Goal: Task Accomplishment & Management: Use online tool/utility

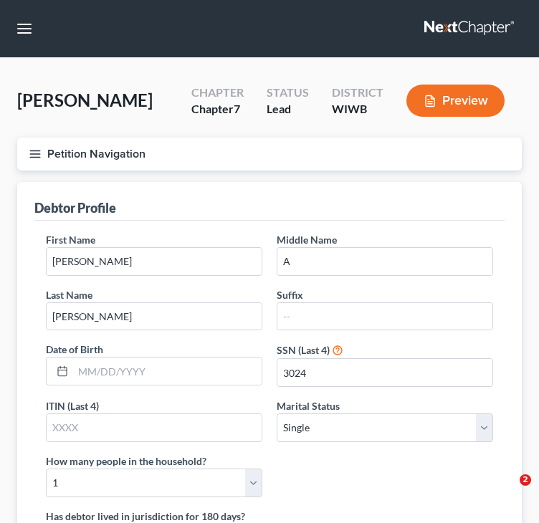
select select "0"
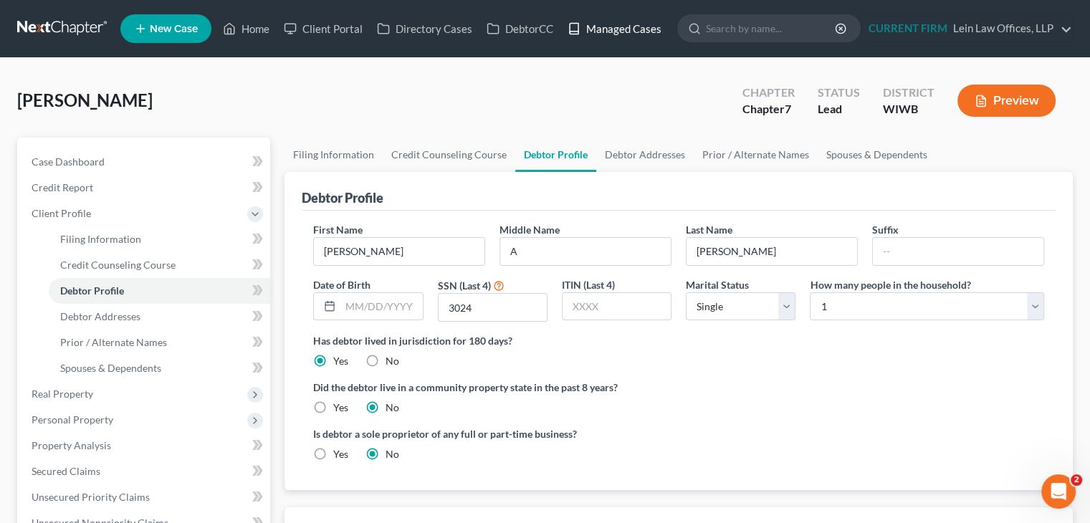
click at [538, 27] on link "Managed Cases" at bounding box center [614, 29] width 108 height 26
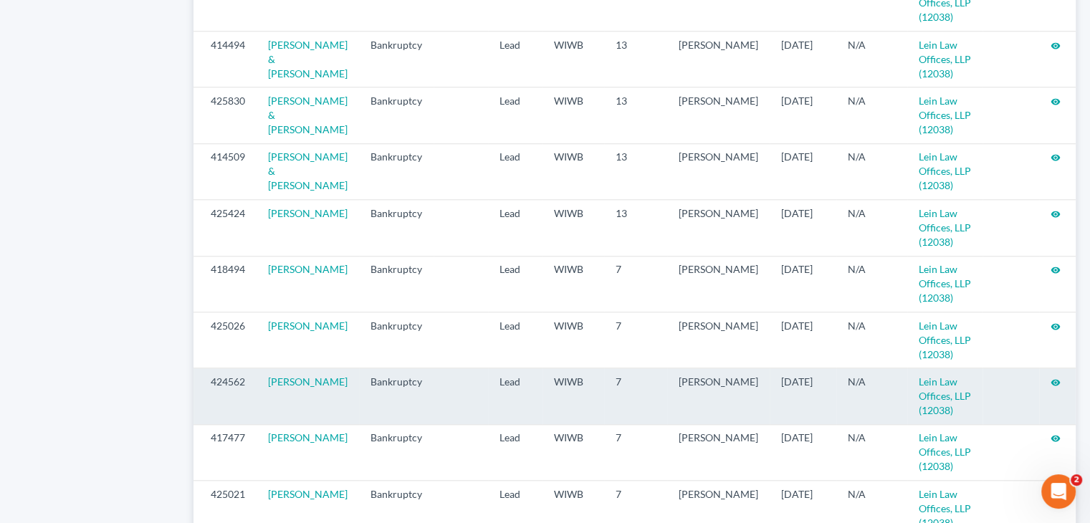
scroll to position [1565, 0]
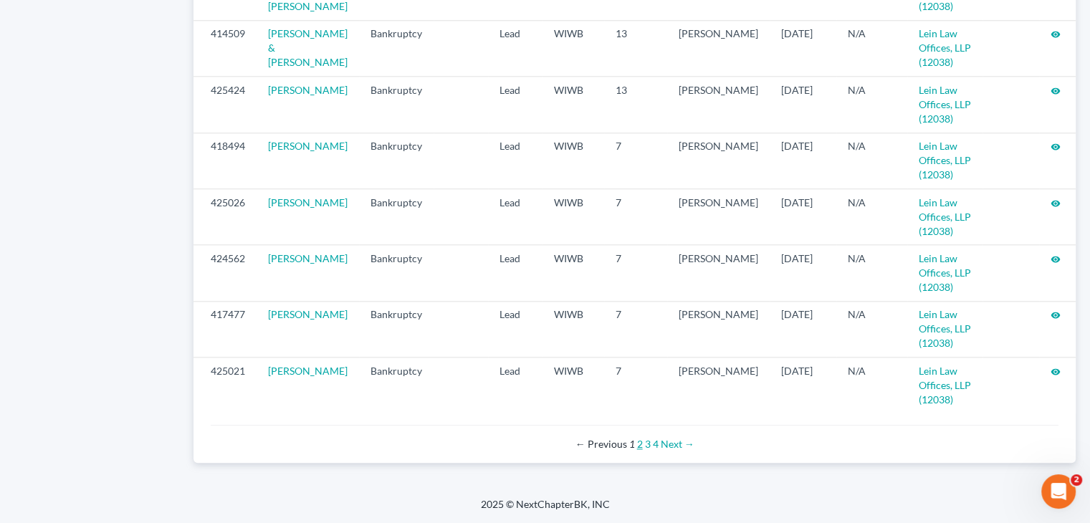
click at [637, 445] on link "2" at bounding box center [640, 444] width 6 height 12
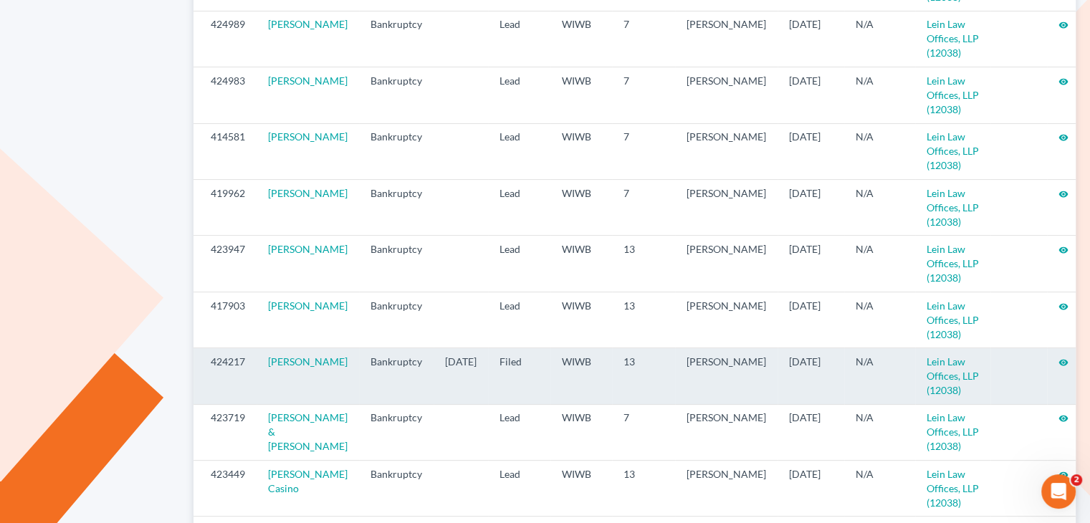
scroll to position [358, 0]
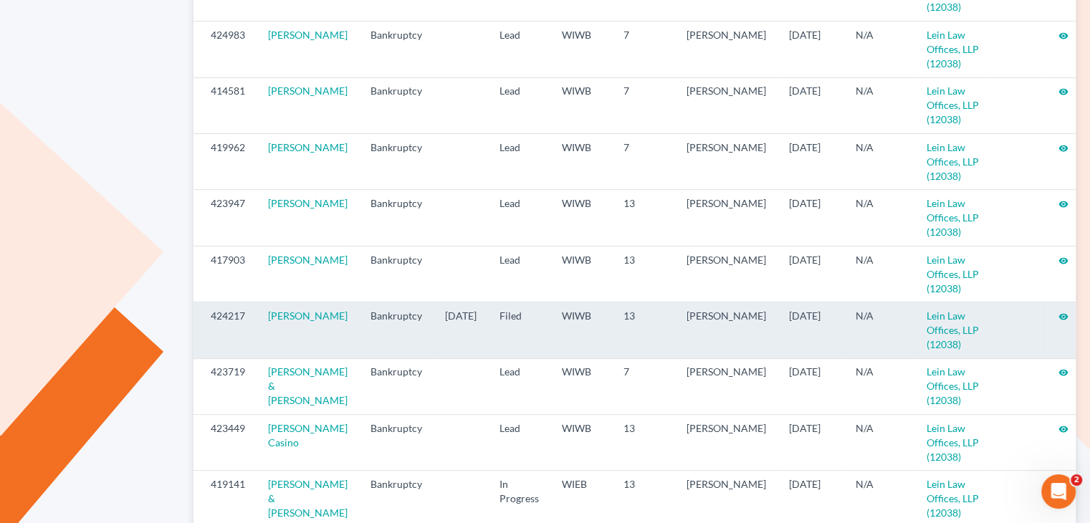
click at [1058, 312] on icon "visibility" at bounding box center [1063, 317] width 10 height 10
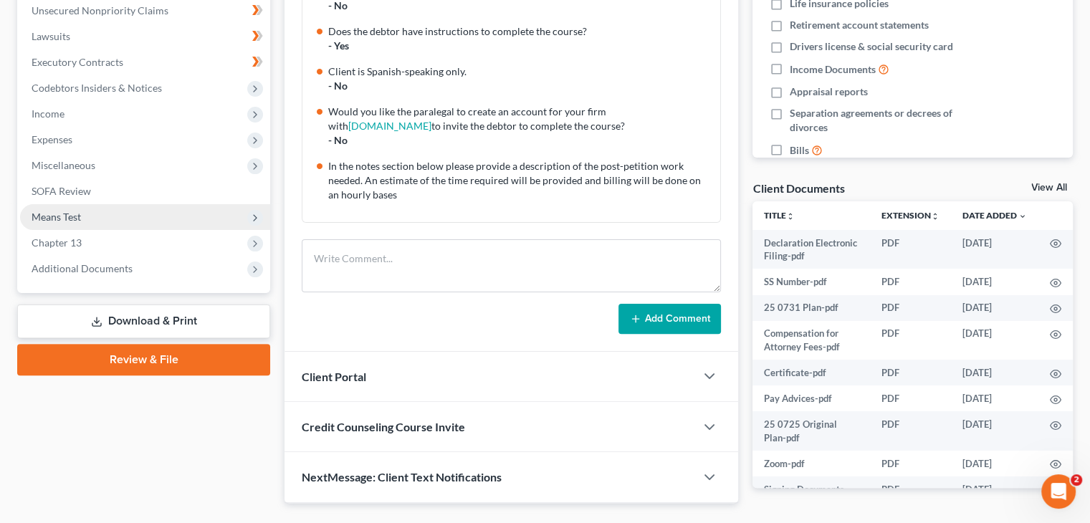
scroll to position [358, 0]
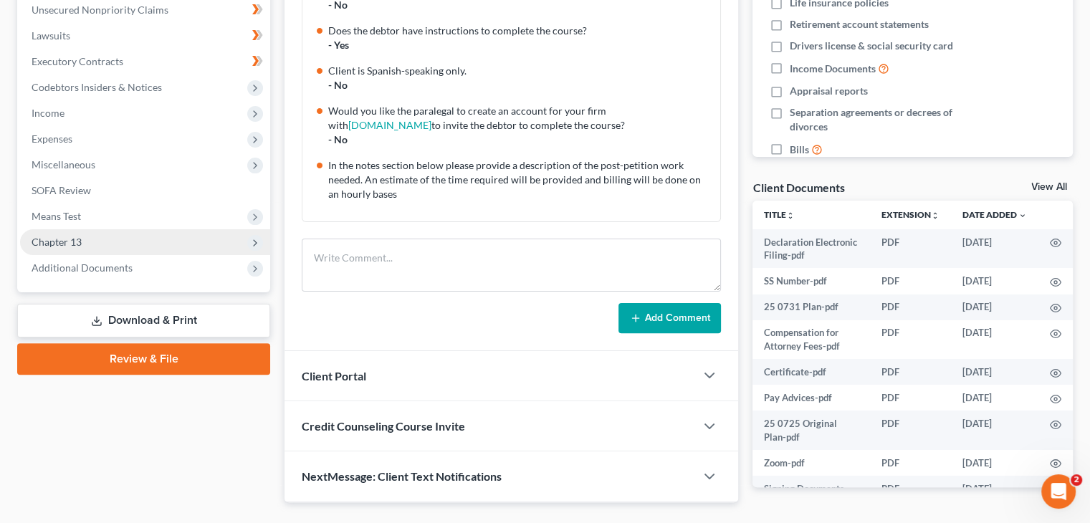
click at [110, 249] on span "Chapter 13" at bounding box center [145, 242] width 250 height 26
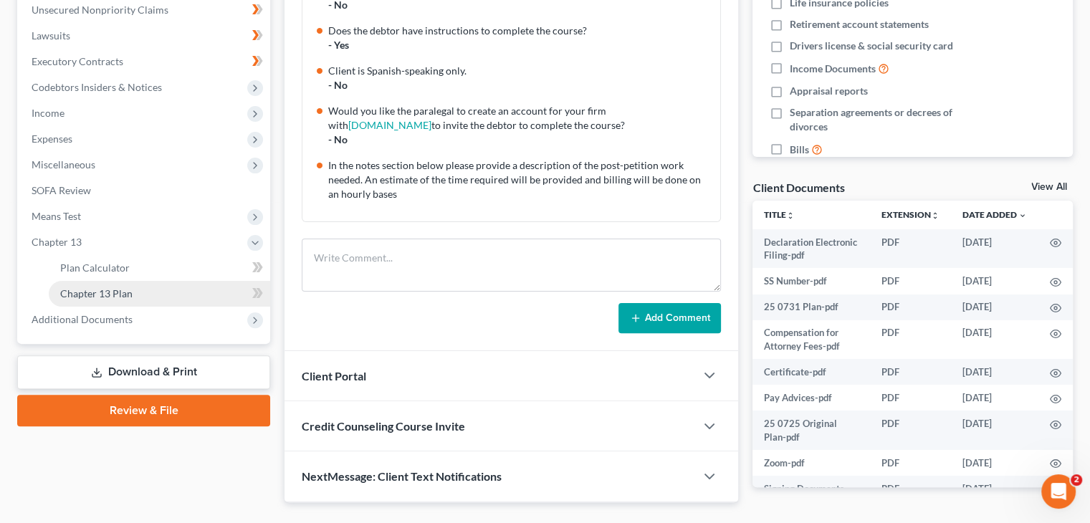
click at [106, 290] on span "Chapter 13 Plan" at bounding box center [96, 293] width 72 height 12
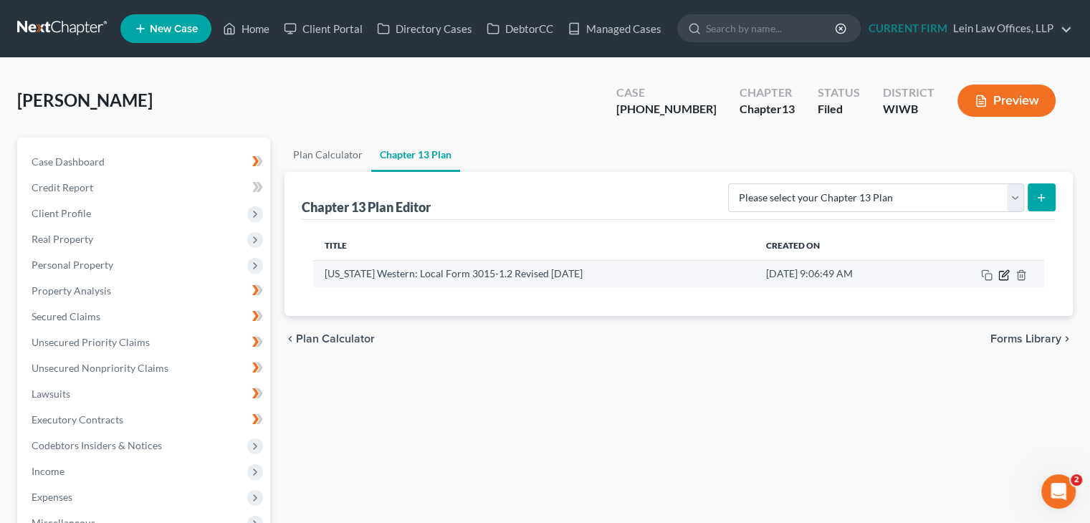
click at [1004, 273] on icon "button" at bounding box center [1003, 274] width 11 height 11
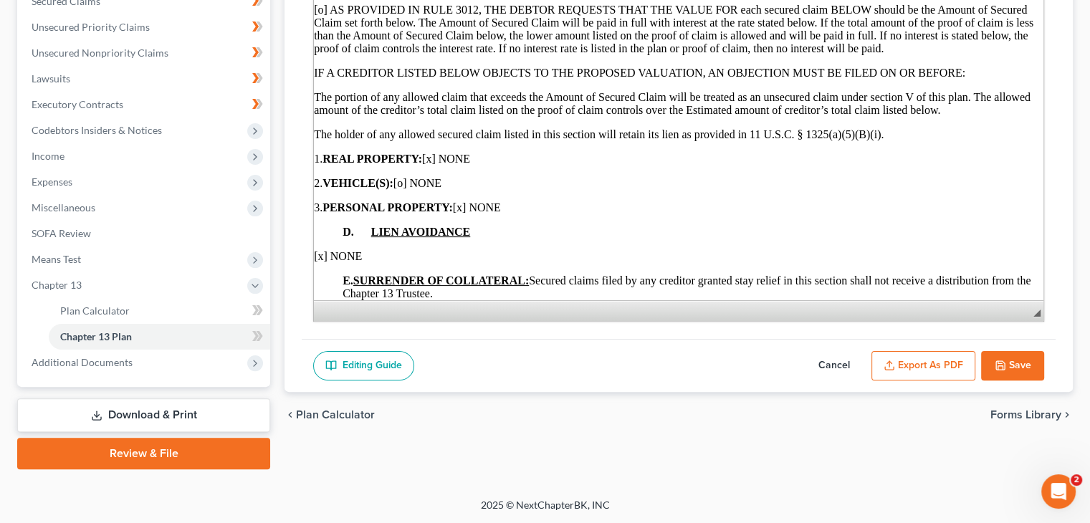
scroll to position [1315, 0]
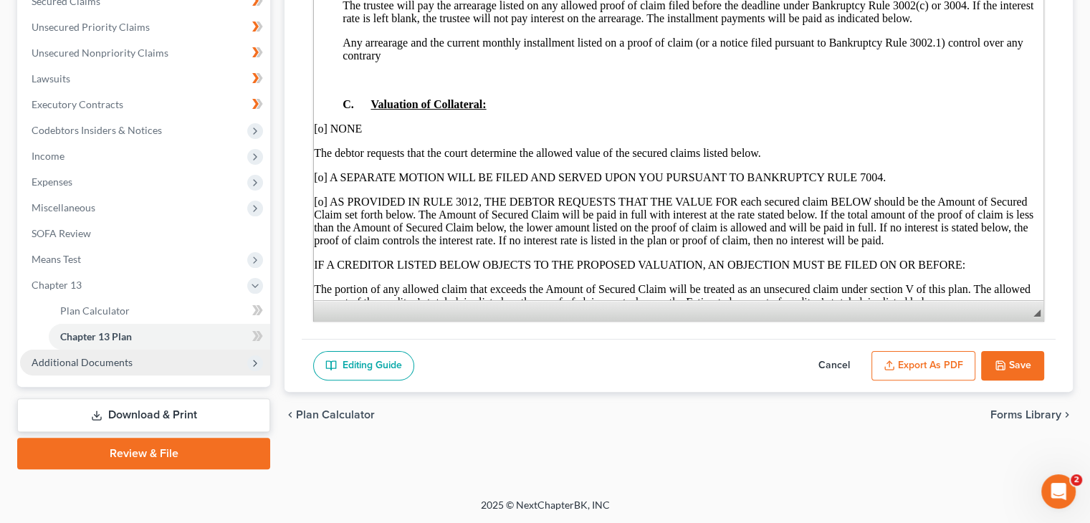
click at [80, 362] on span "Additional Documents" at bounding box center [82, 362] width 101 height 12
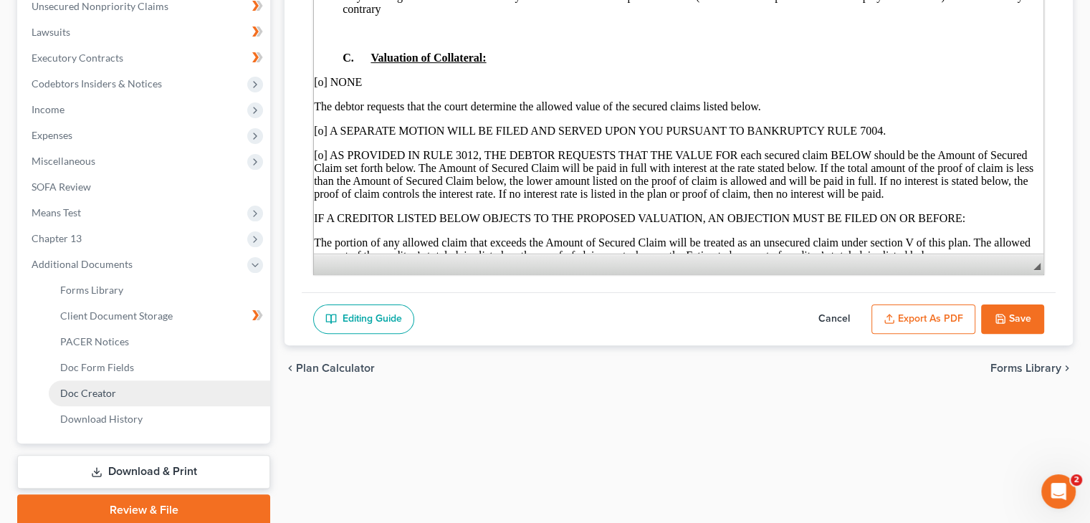
scroll to position [387, 0]
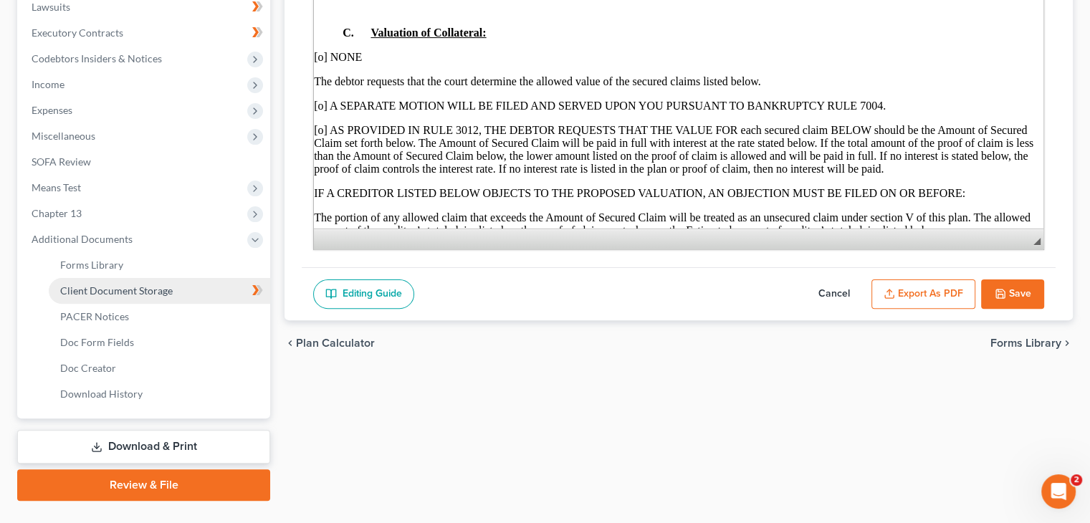
click at [90, 289] on span "Client Document Storage" at bounding box center [116, 290] width 112 height 12
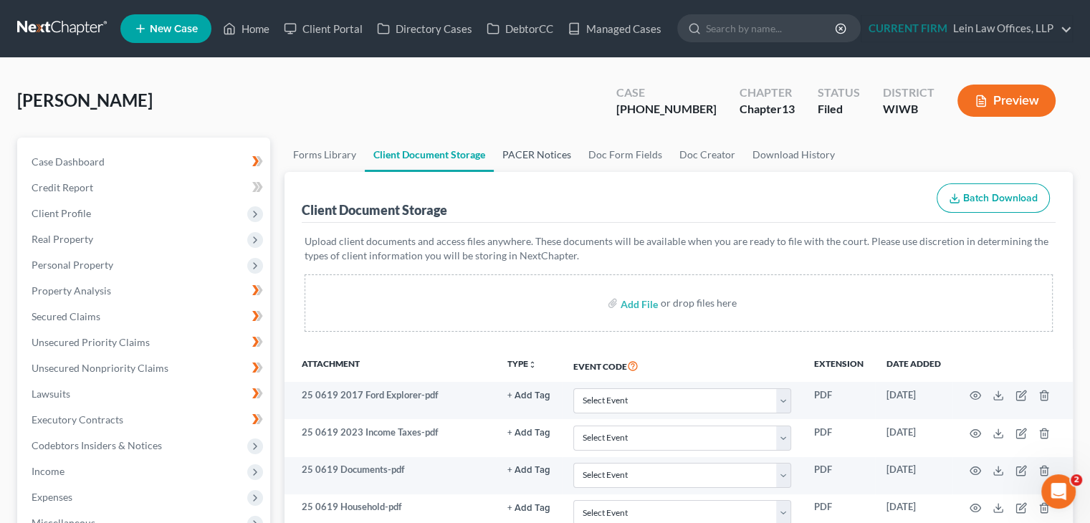
click at [526, 156] on link "PACER Notices" at bounding box center [537, 155] width 86 height 34
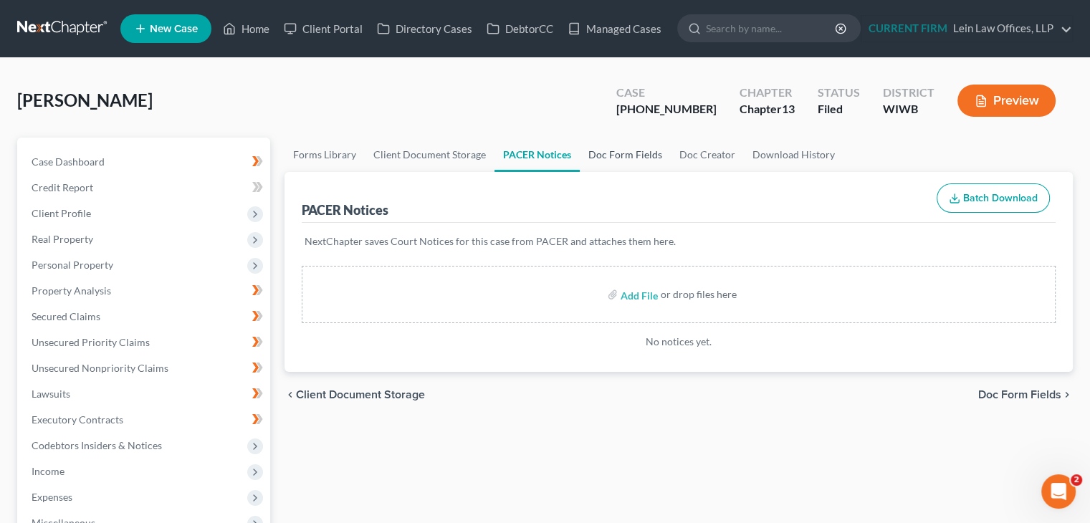
click at [622, 155] on link "Doc Form Fields" at bounding box center [625, 155] width 91 height 34
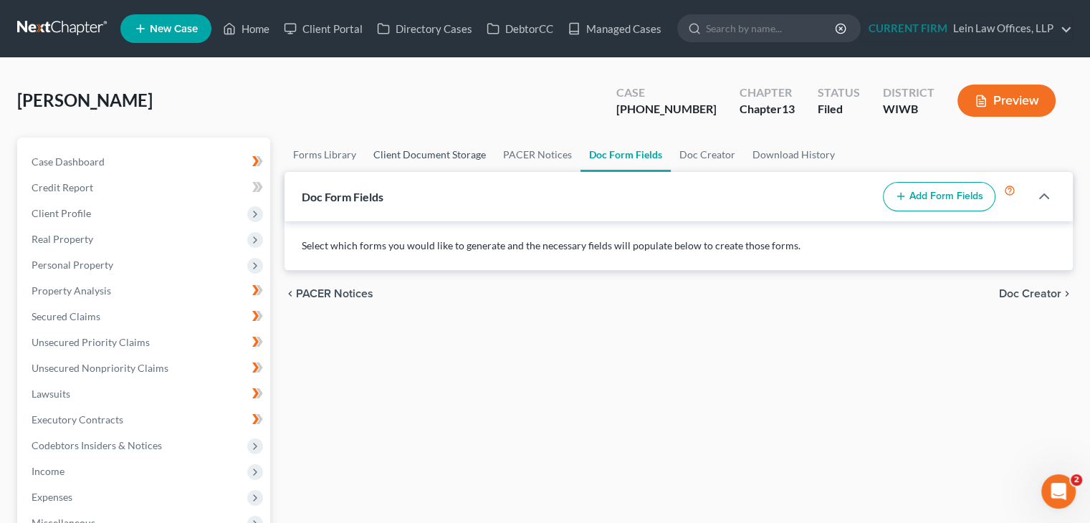
click at [436, 158] on link "Client Document Storage" at bounding box center [430, 155] width 130 height 34
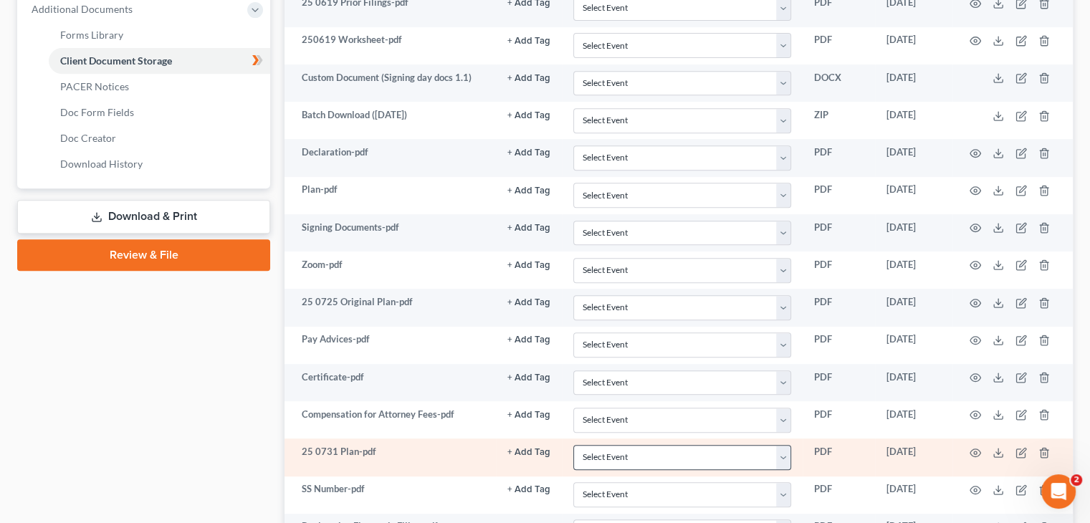
scroll to position [750, 0]
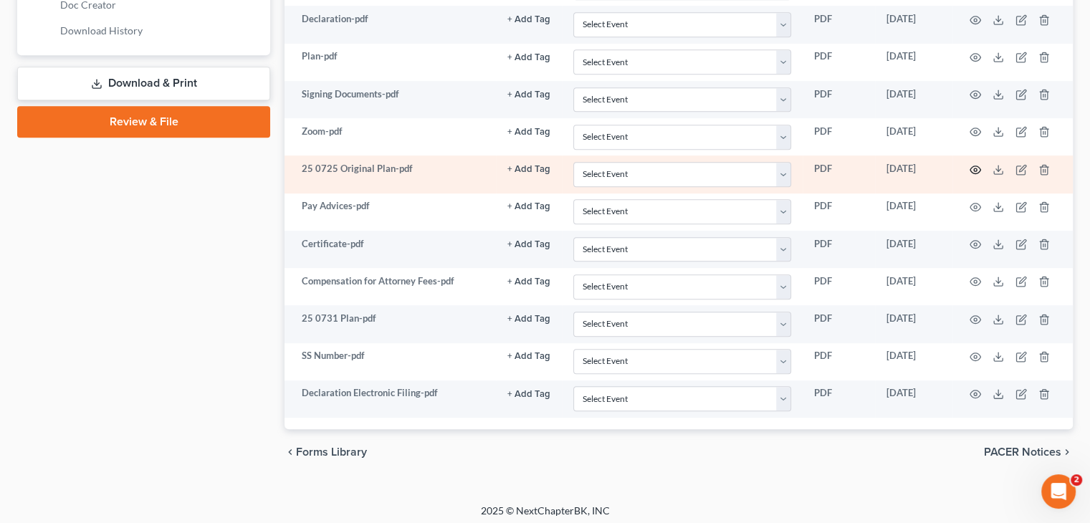
click at [971, 165] on icon "button" at bounding box center [974, 169] width 11 height 11
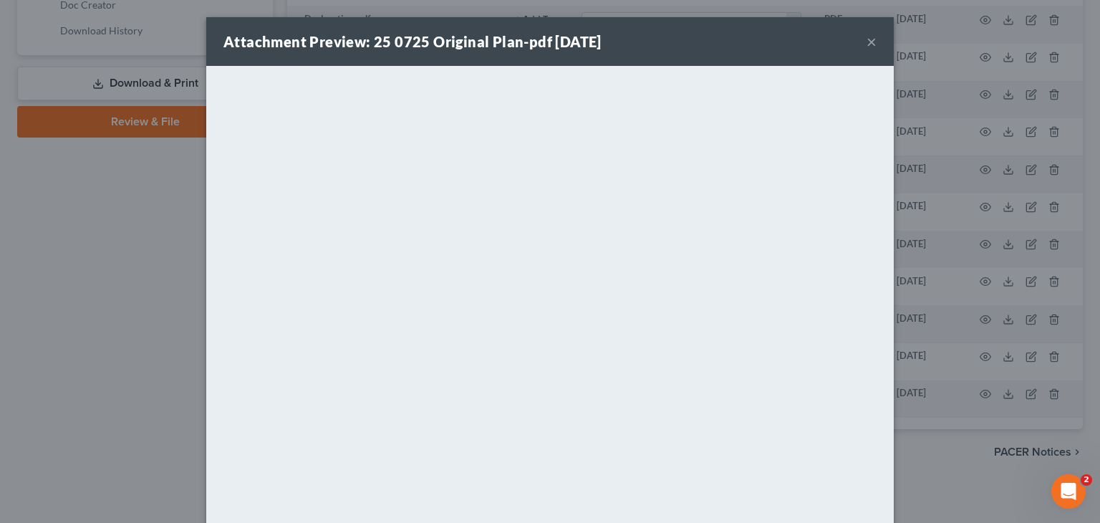
click at [867, 41] on button "×" at bounding box center [872, 41] width 10 height 17
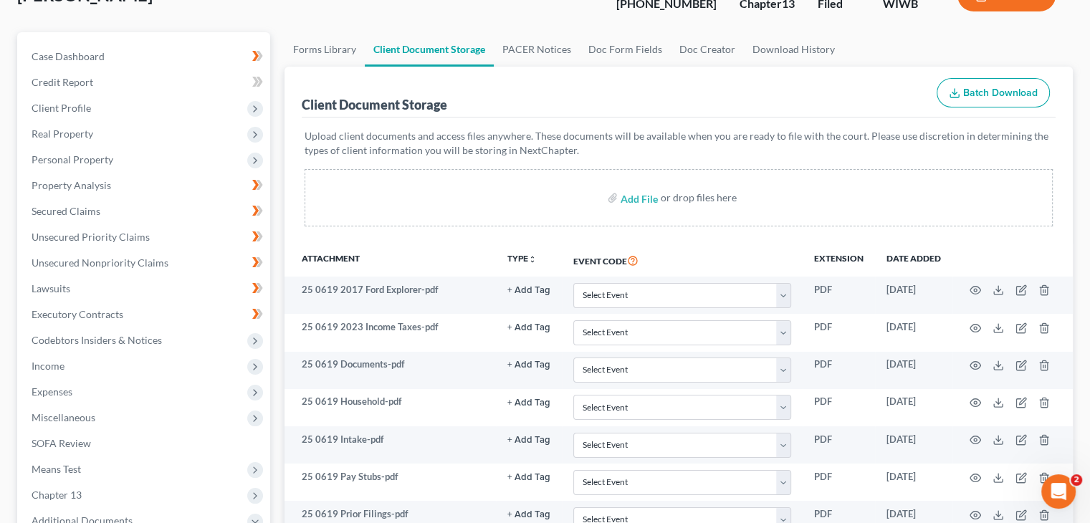
scroll to position [0, 0]
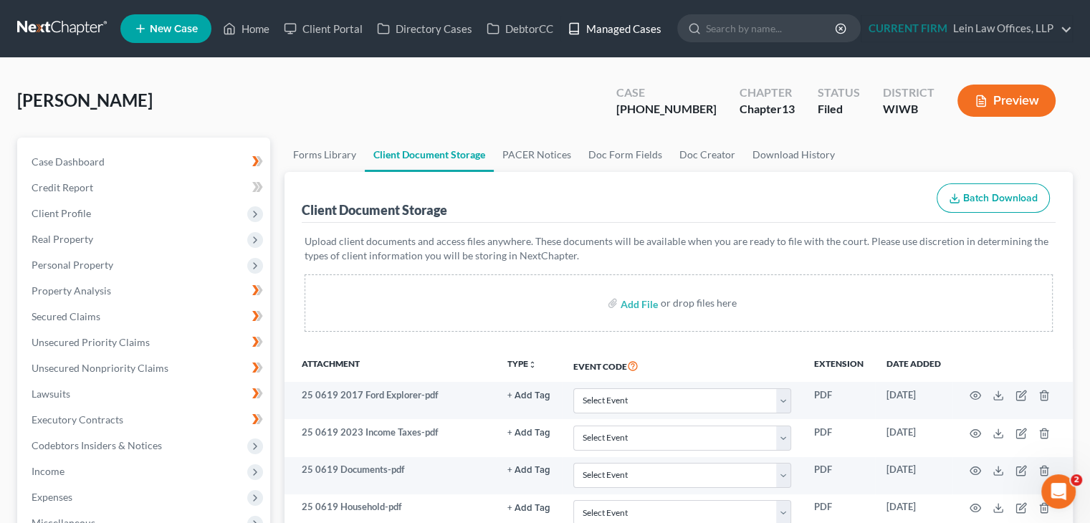
click at [599, 26] on link "Managed Cases" at bounding box center [614, 29] width 108 height 26
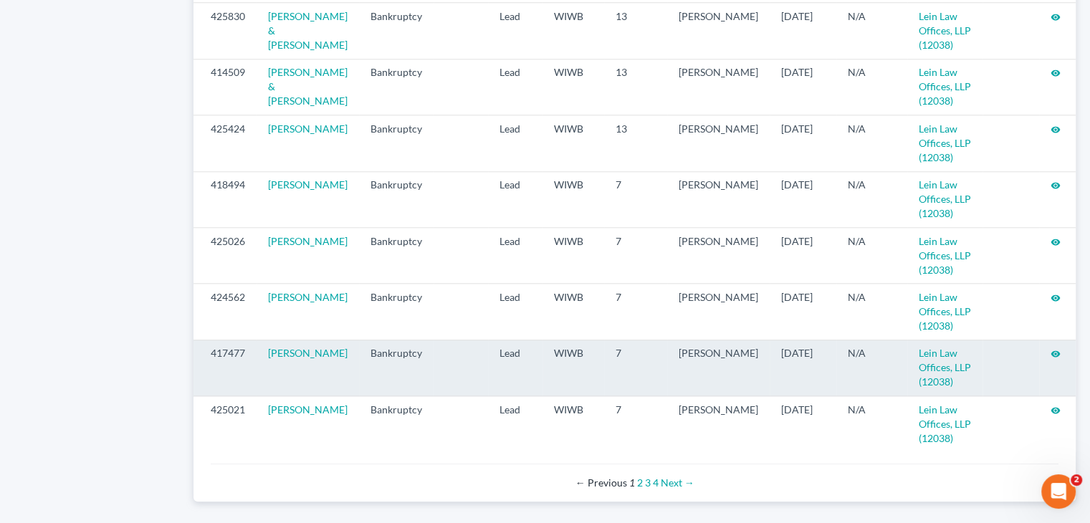
scroll to position [1504, 0]
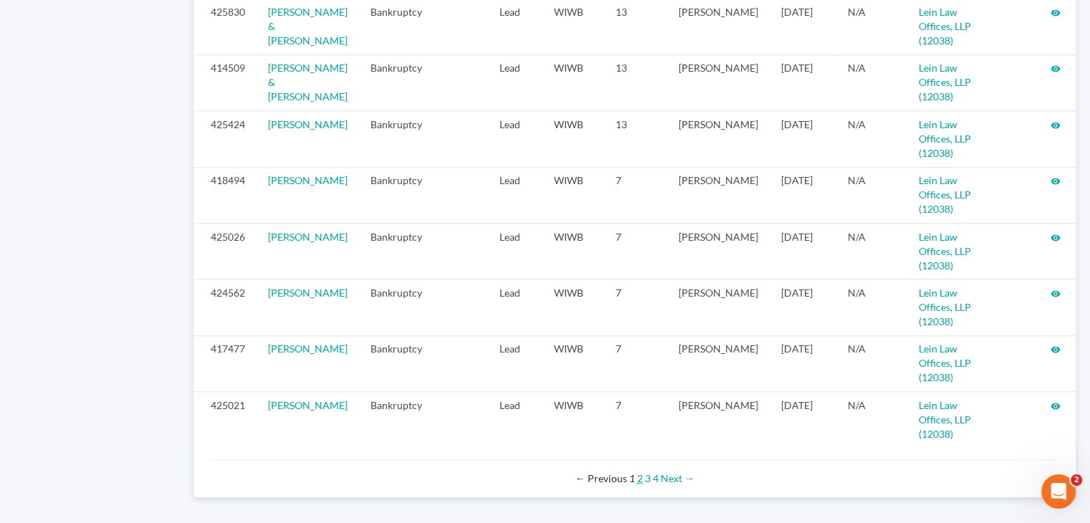
click at [640, 484] on link "2" at bounding box center [640, 478] width 6 height 12
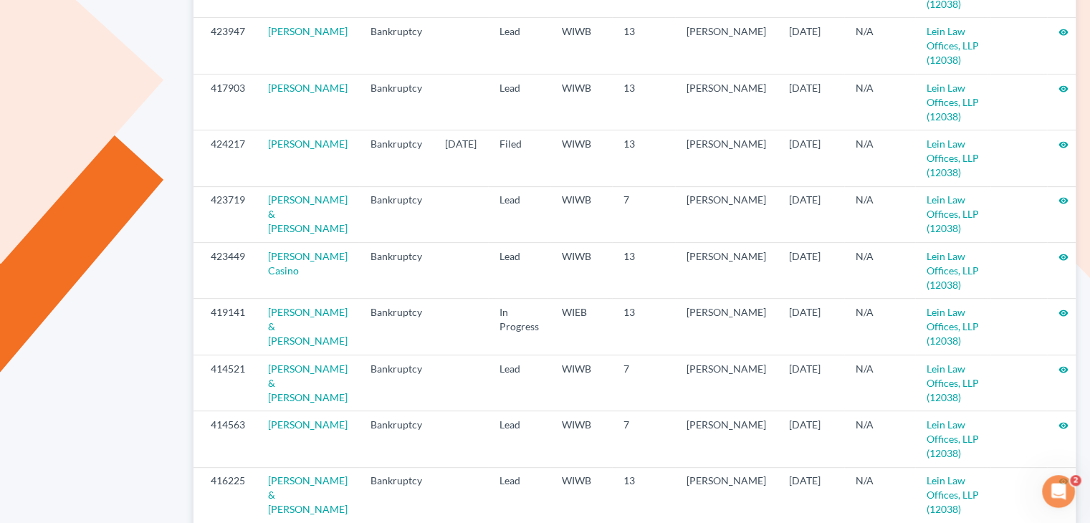
scroll to position [504, 0]
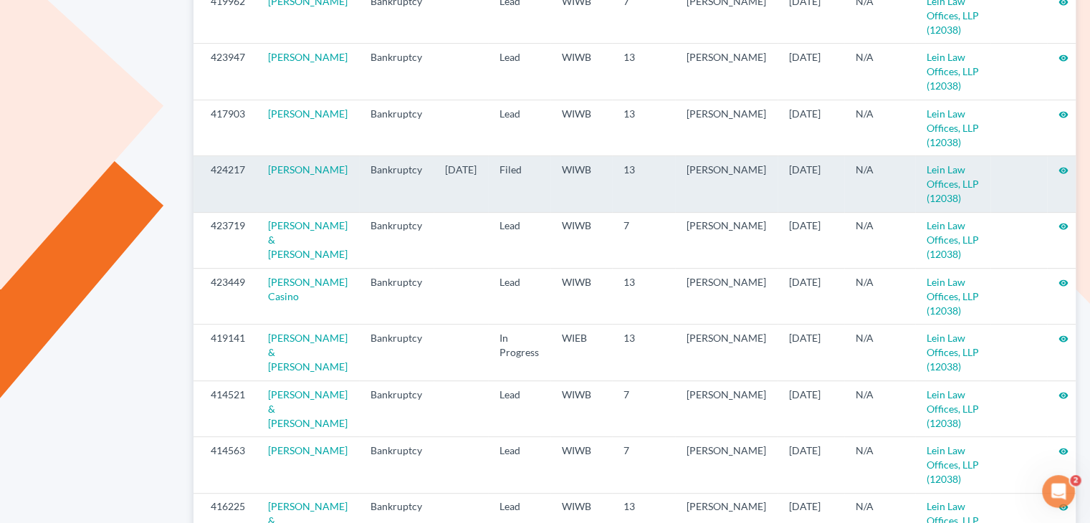
click at [1058, 165] on icon "visibility" at bounding box center [1063, 170] width 10 height 10
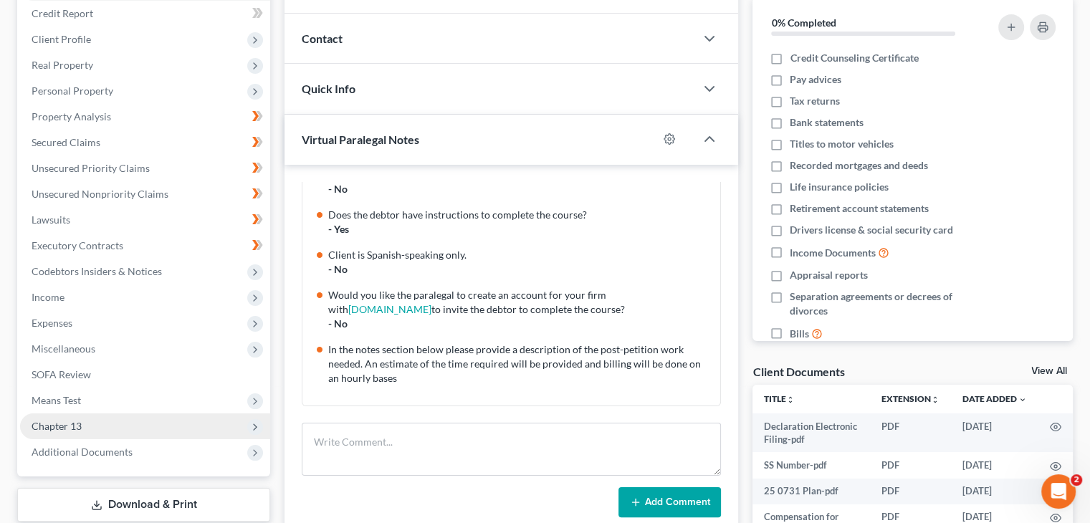
scroll to position [215, 0]
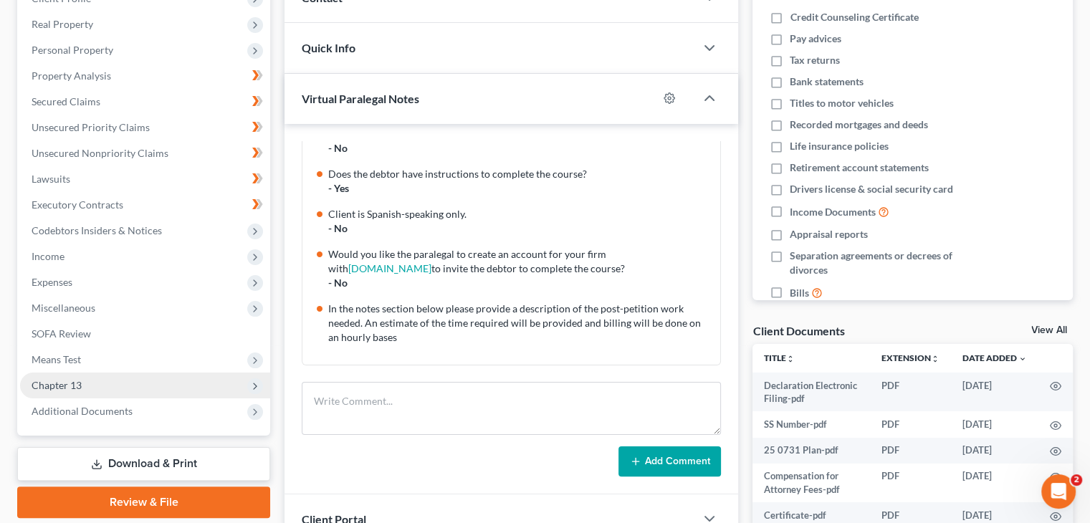
click at [69, 388] on span "Chapter 13" at bounding box center [57, 385] width 50 height 12
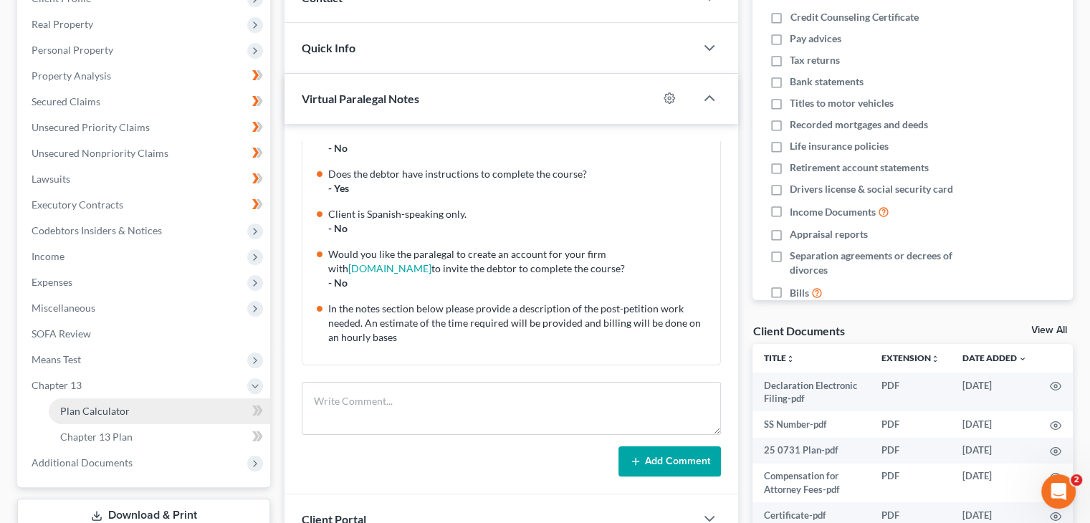
click at [84, 409] on span "Plan Calculator" at bounding box center [94, 411] width 69 height 12
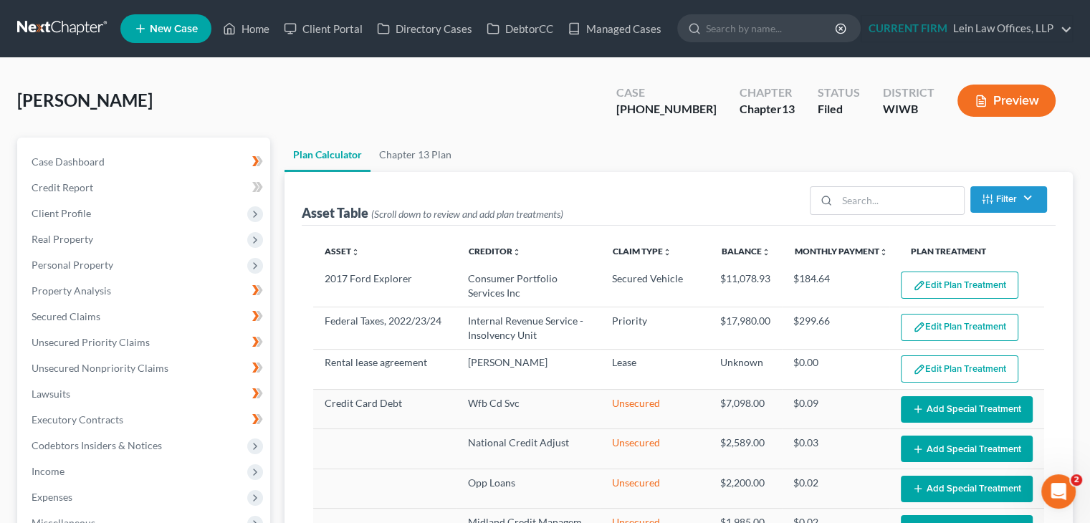
select select "59"
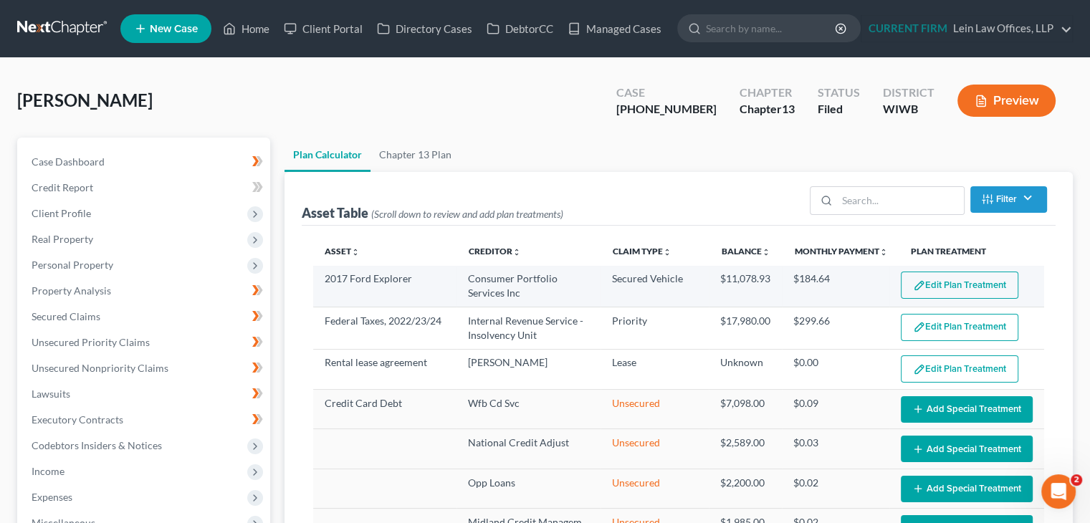
click at [923, 287] on button "Edit Plan Treatment" at bounding box center [958, 285] width 117 height 27
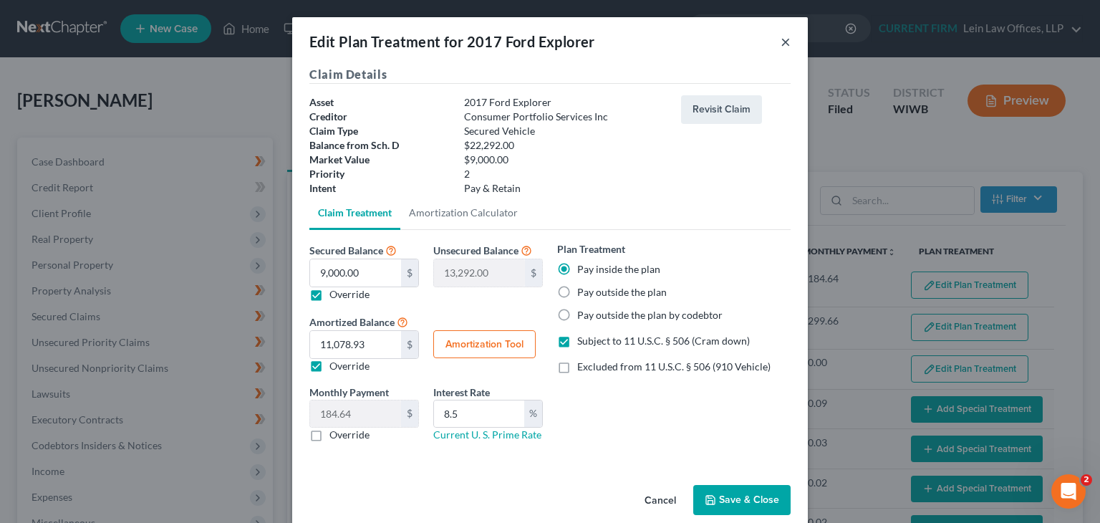
click at [775, 44] on div "Edit Plan Treatment for 2017 Ford Explorer ×" at bounding box center [550, 41] width 516 height 49
click at [781, 44] on button "×" at bounding box center [786, 41] width 10 height 17
